Goal: Task Accomplishment & Management: Manage account settings

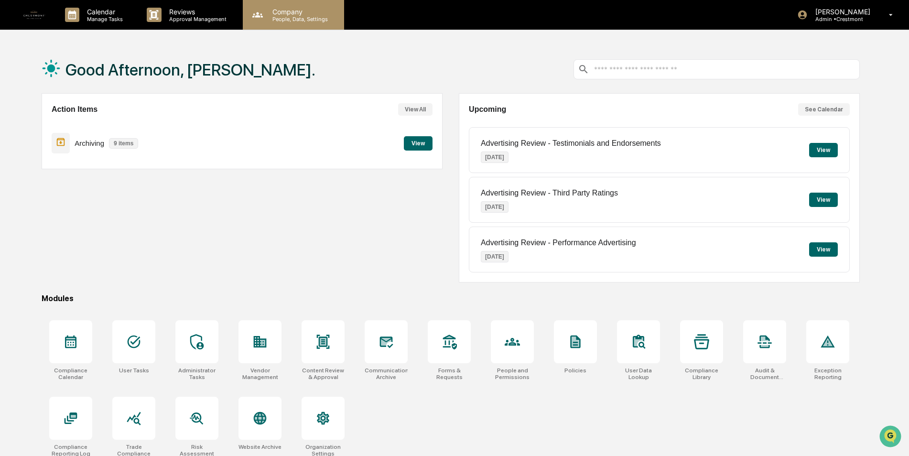
click at [299, 14] on p "Company" at bounding box center [299, 12] width 68 height 8
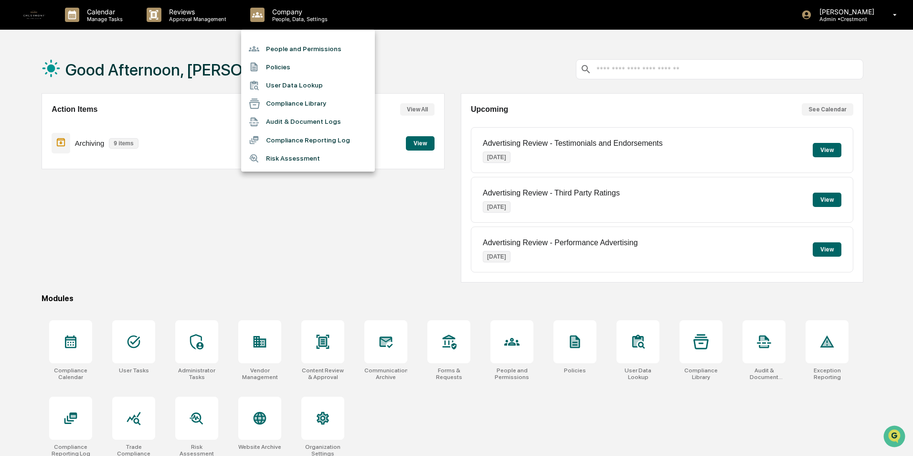
click at [292, 51] on li "People and Permissions" at bounding box center [308, 49] width 134 height 18
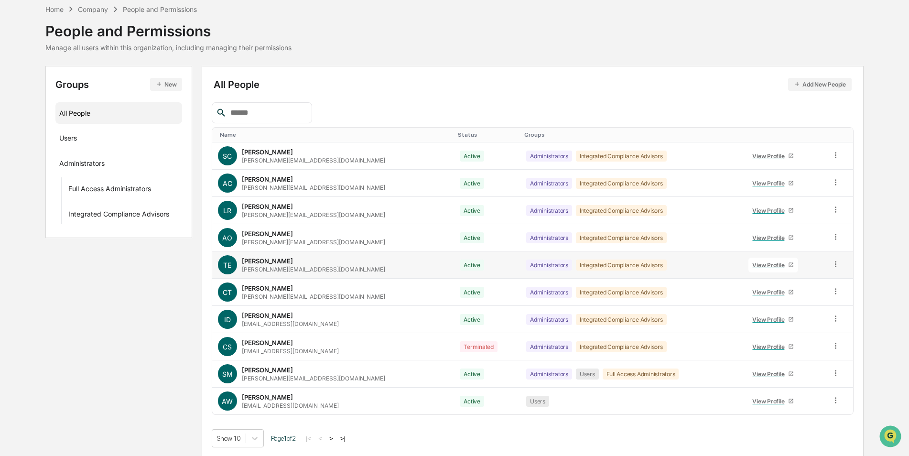
scroll to position [43, 0]
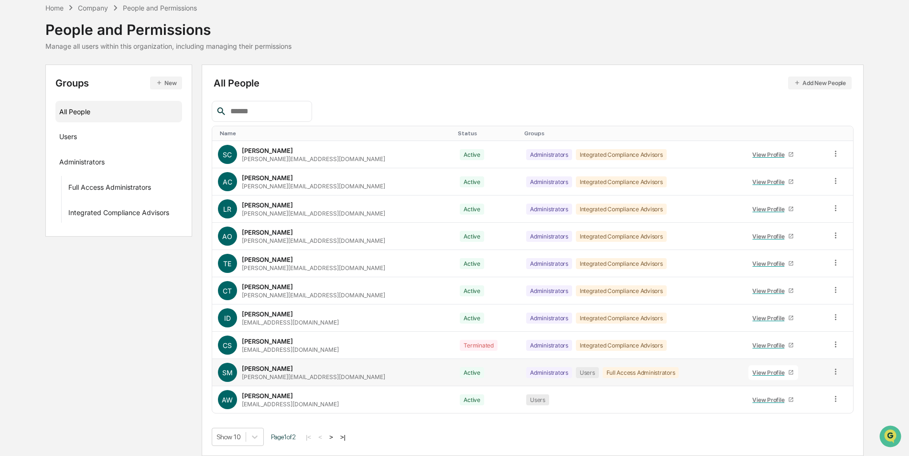
click at [764, 370] on div "View Profile" at bounding box center [770, 372] width 36 height 7
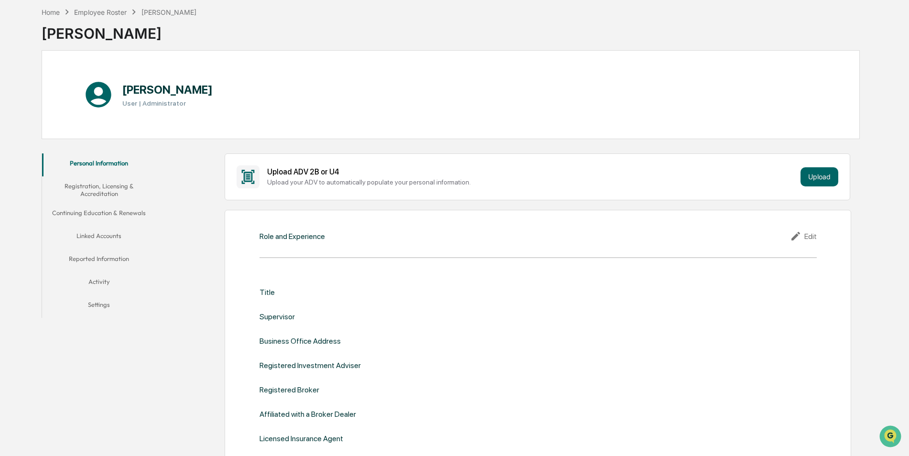
click at [93, 239] on button "Linked Accounts" at bounding box center [99, 237] width 114 height 23
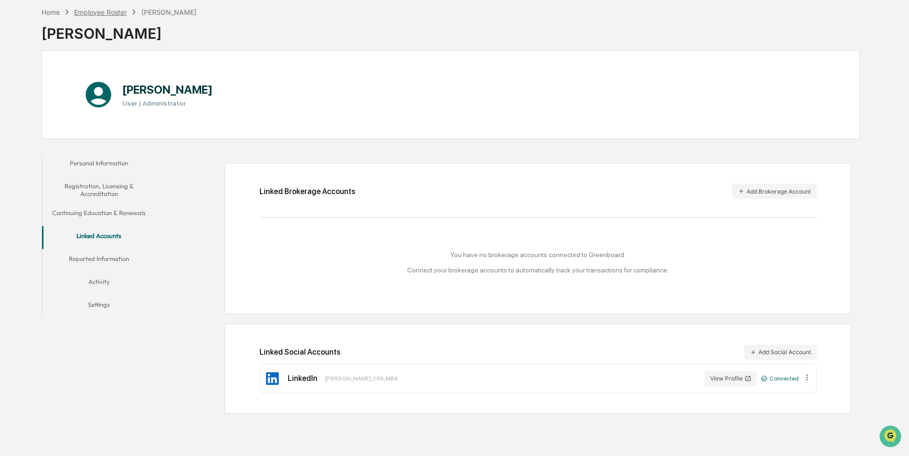
click at [102, 11] on div "Employee Roster" at bounding box center [100, 12] width 53 height 8
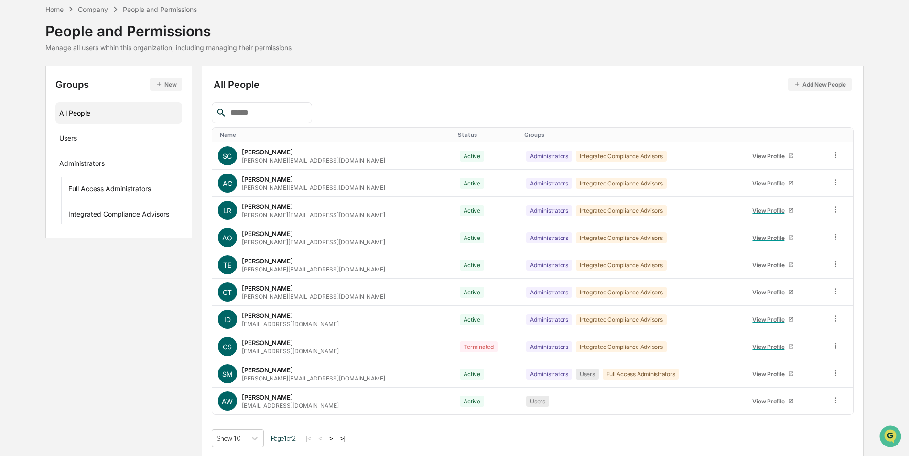
scroll to position [43, 0]
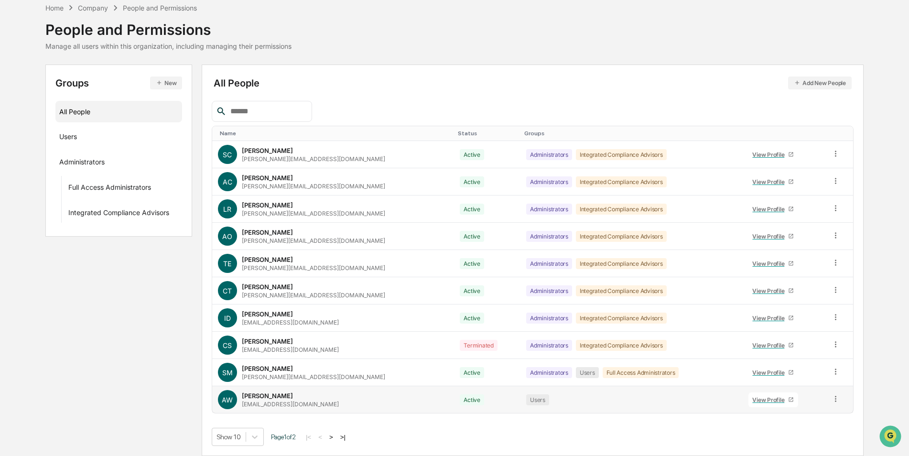
click at [760, 396] on div "View Profile" at bounding box center [770, 399] width 36 height 7
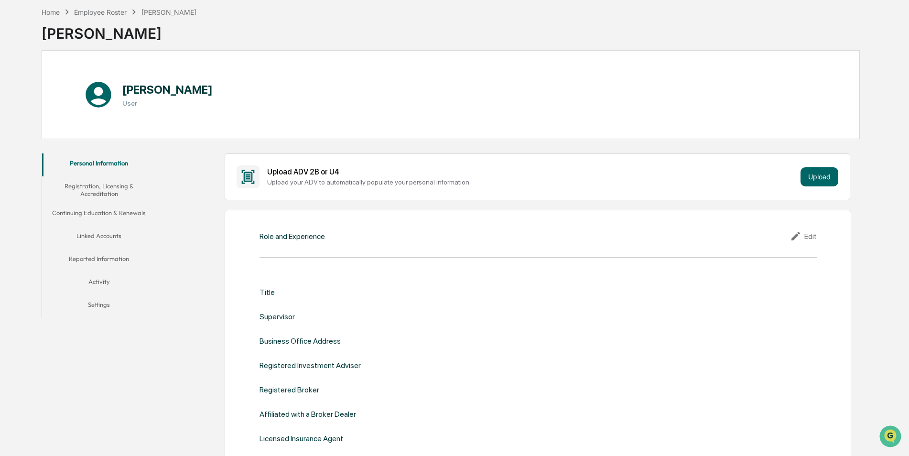
click at [92, 226] on button "Linked Accounts" at bounding box center [99, 237] width 114 height 23
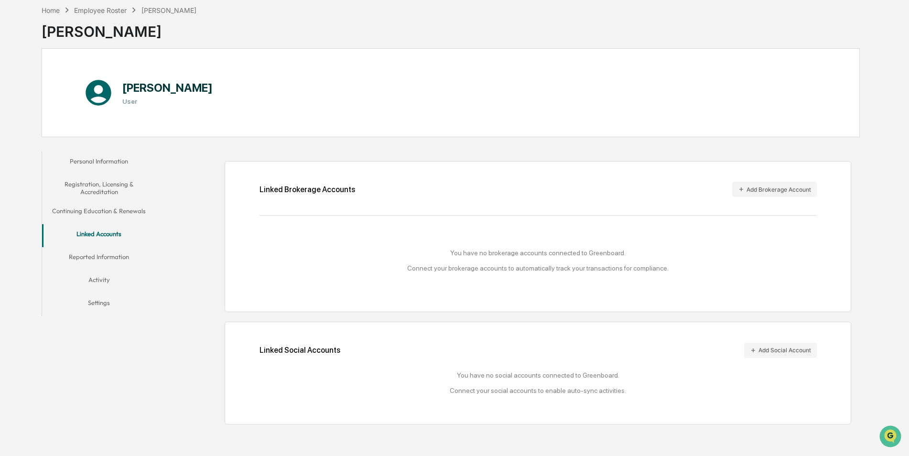
scroll to position [45, 0]
click at [111, 8] on div "Employee Roster" at bounding box center [100, 10] width 53 height 8
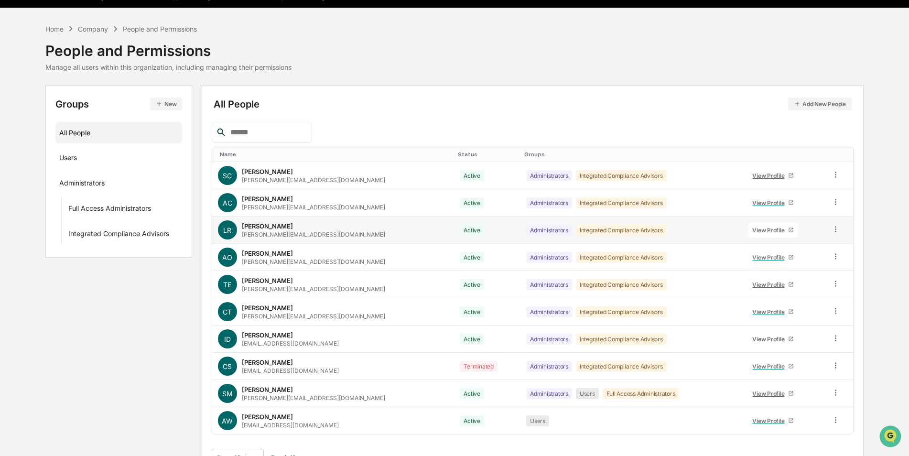
scroll to position [43, 0]
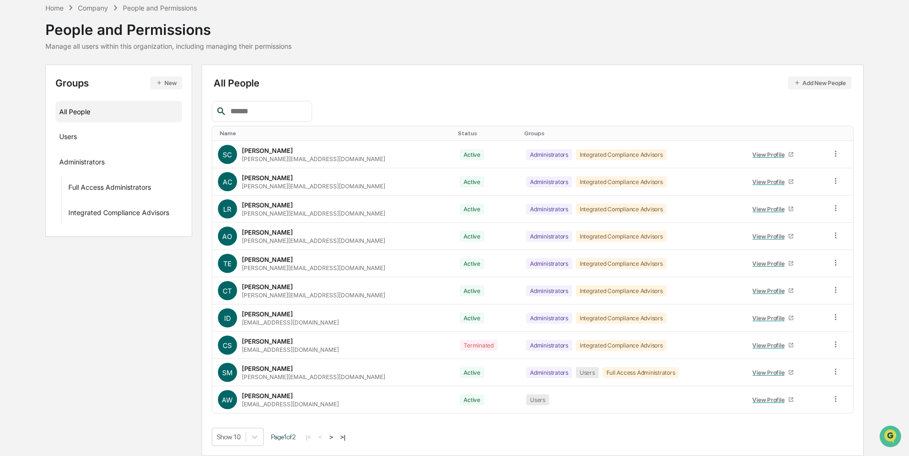
click at [333, 436] on button ">" at bounding box center [331, 437] width 10 height 8
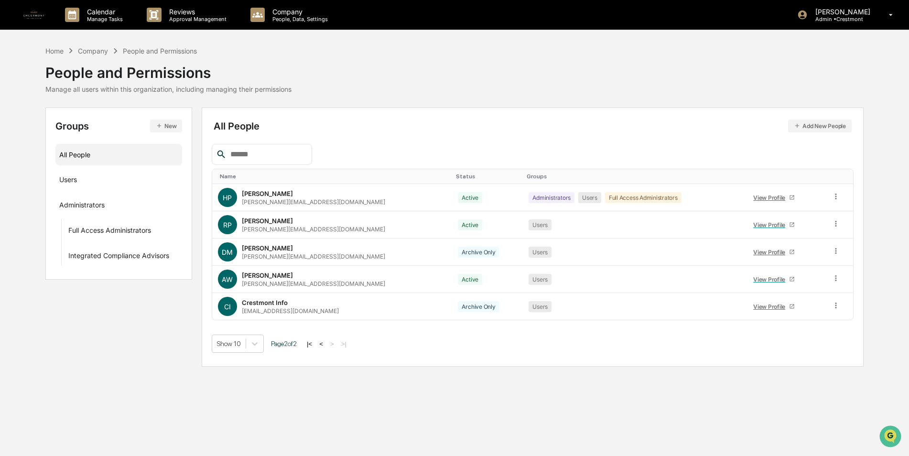
scroll to position [0, 0]
click at [757, 222] on div "View Profile" at bounding box center [775, 224] width 36 height 7
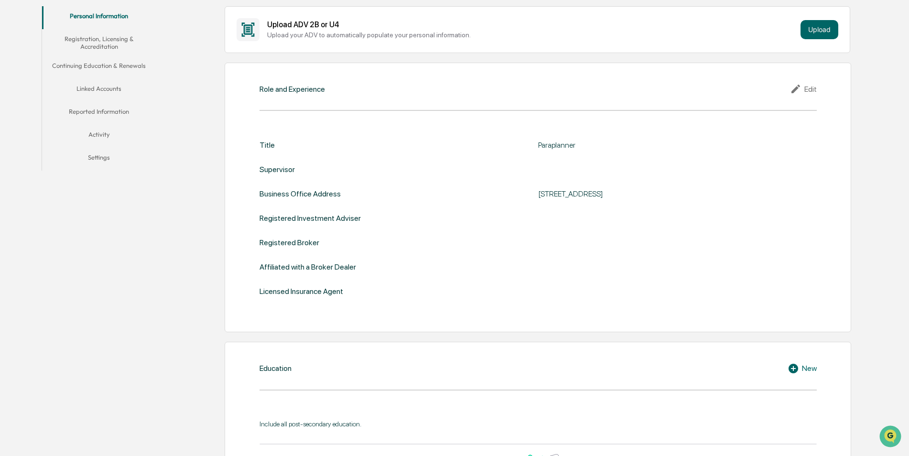
scroll to position [191, 0]
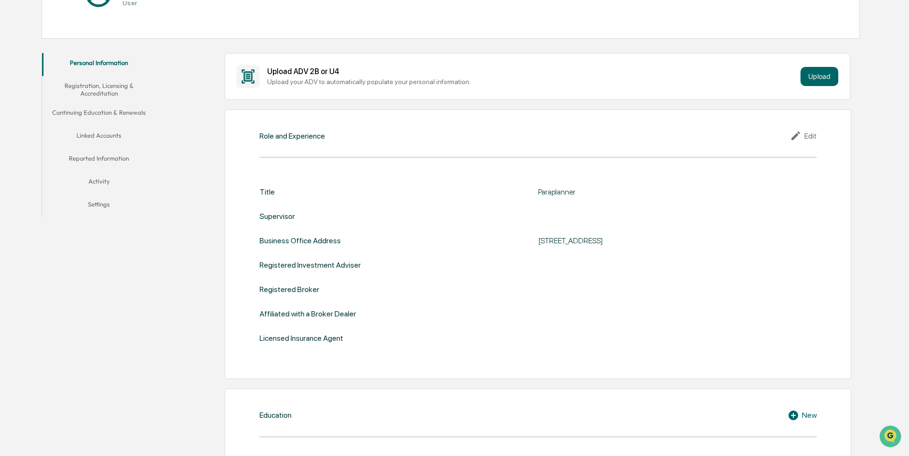
click at [111, 131] on button "Linked Accounts" at bounding box center [99, 137] width 114 height 23
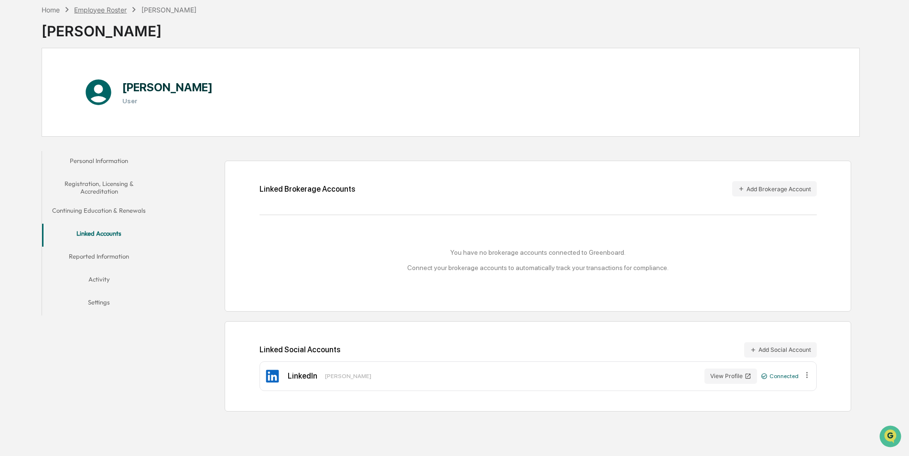
click at [121, 7] on div "Employee Roster" at bounding box center [100, 10] width 53 height 8
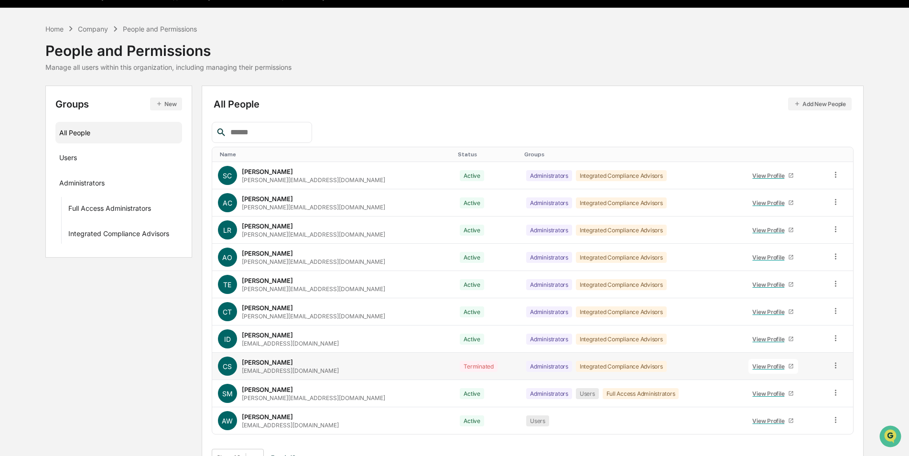
scroll to position [43, 0]
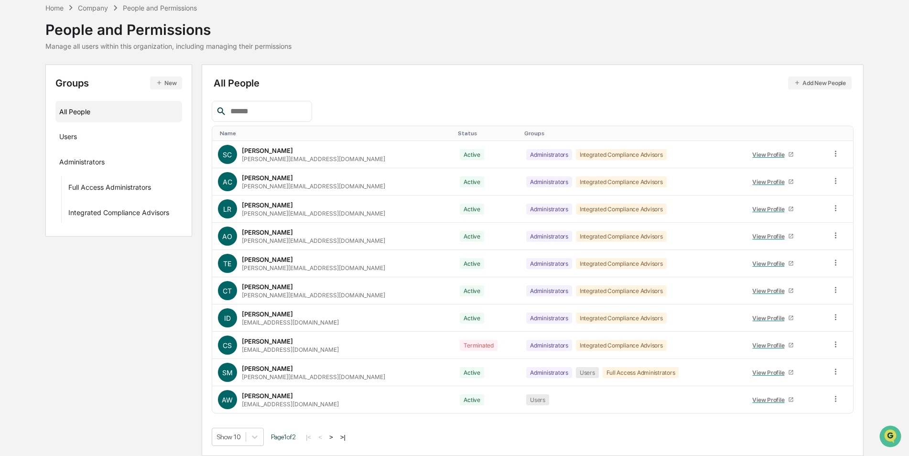
click at [336, 437] on button ">" at bounding box center [331, 437] width 10 height 8
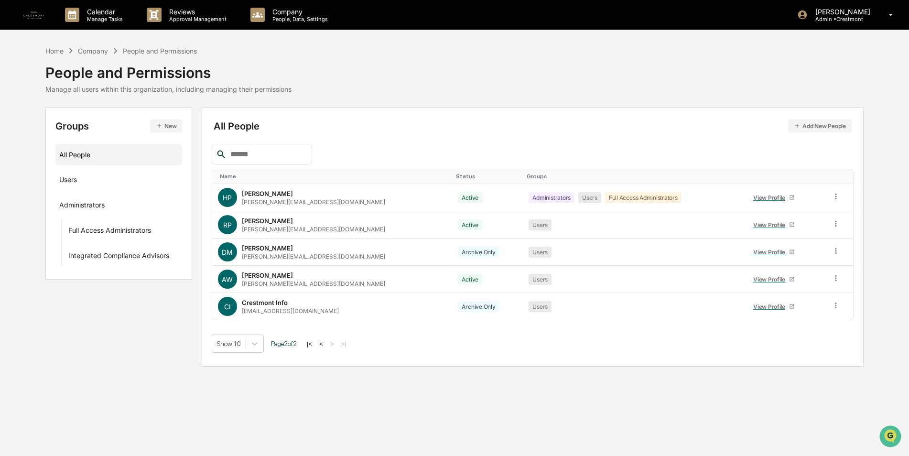
scroll to position [0, 0]
click at [759, 276] on div "View Profile" at bounding box center [775, 279] width 36 height 7
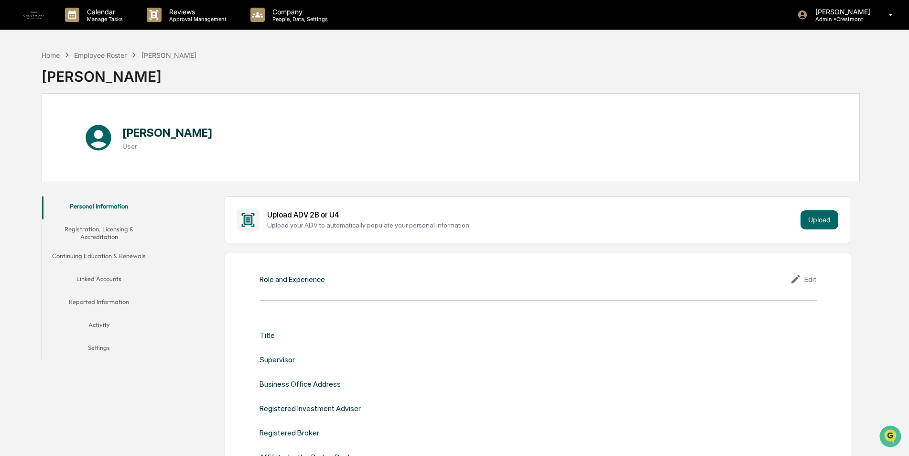
click at [113, 274] on button "Linked Accounts" at bounding box center [99, 280] width 114 height 23
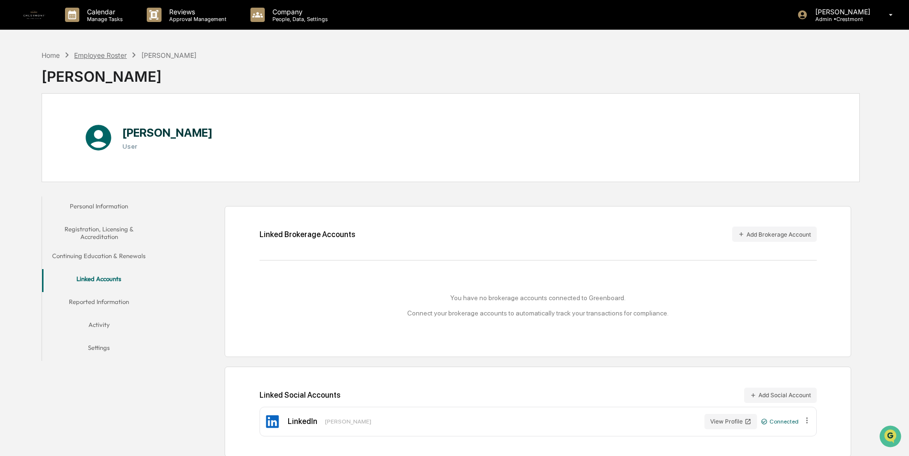
click at [112, 58] on div "Employee Roster" at bounding box center [100, 55] width 53 height 8
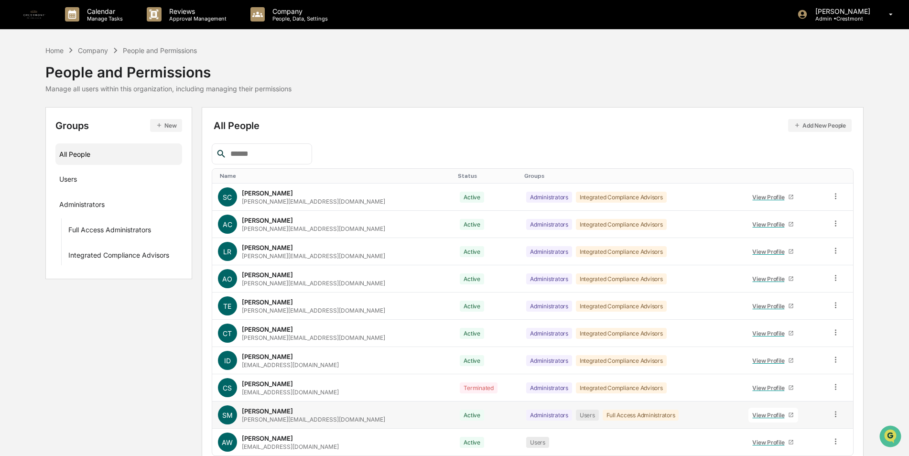
scroll to position [43, 0]
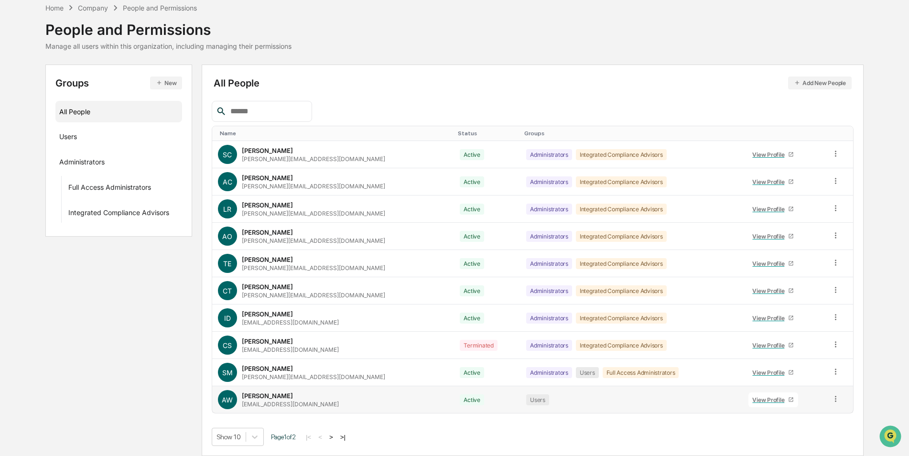
click at [761, 400] on div "View Profile" at bounding box center [770, 399] width 36 height 7
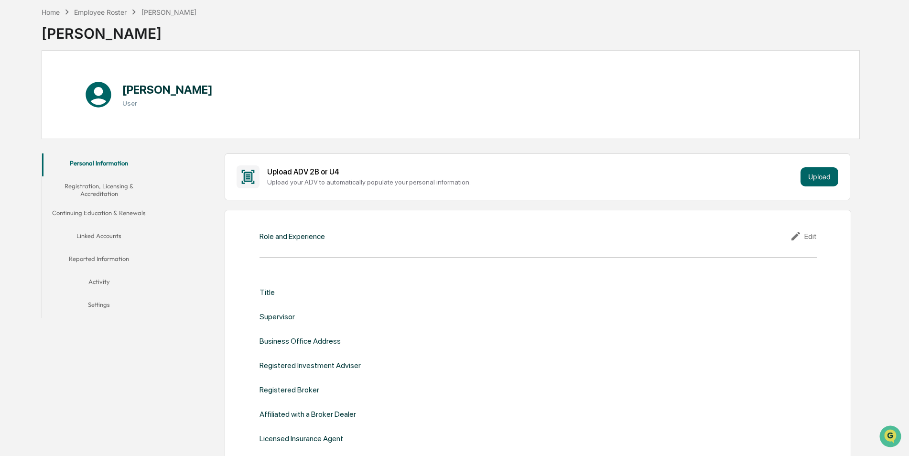
click at [103, 235] on button "Linked Accounts" at bounding box center [99, 237] width 114 height 23
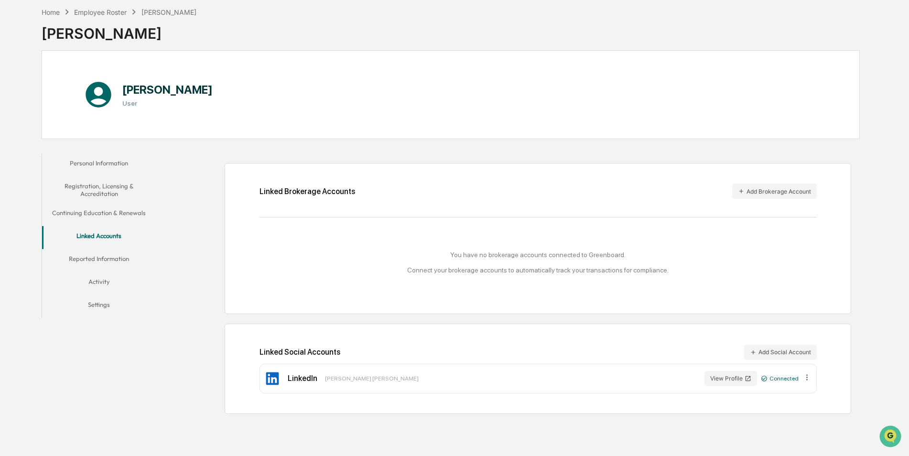
scroll to position [45, 0]
